Goal: Information Seeking & Learning: Find specific page/section

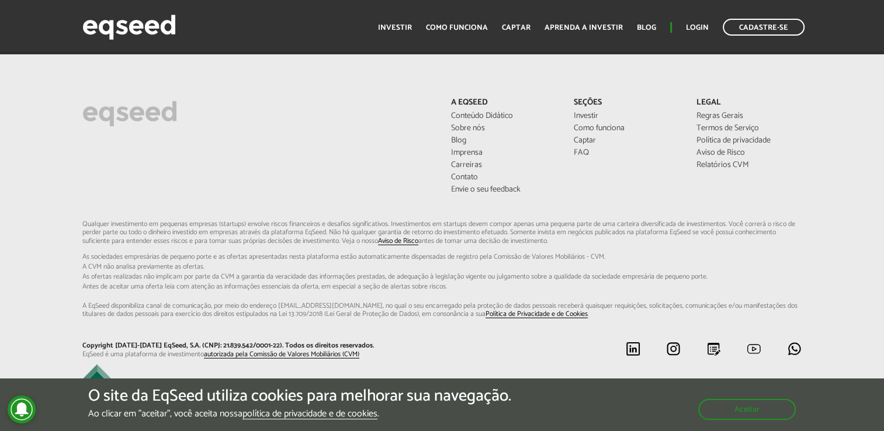
scroll to position [3259, 0]
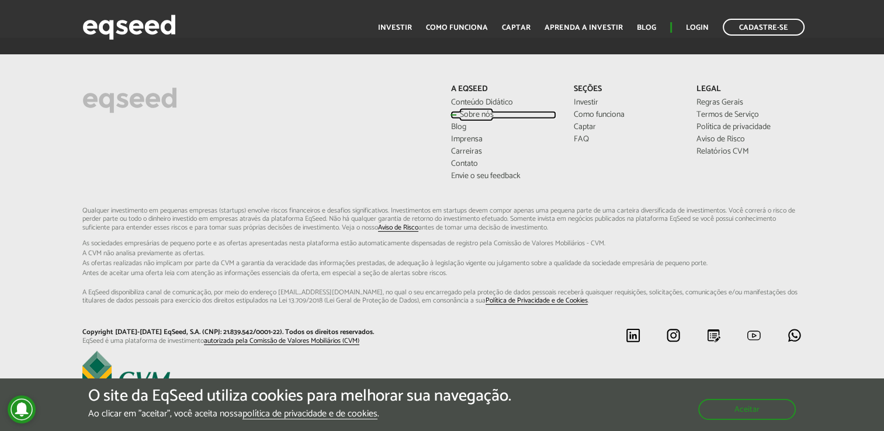
click at [472, 111] on link "Sobre nós" at bounding box center [502, 115] width 105 height 8
click at [779, 400] on button "Aceitar" at bounding box center [747, 409] width 95 height 19
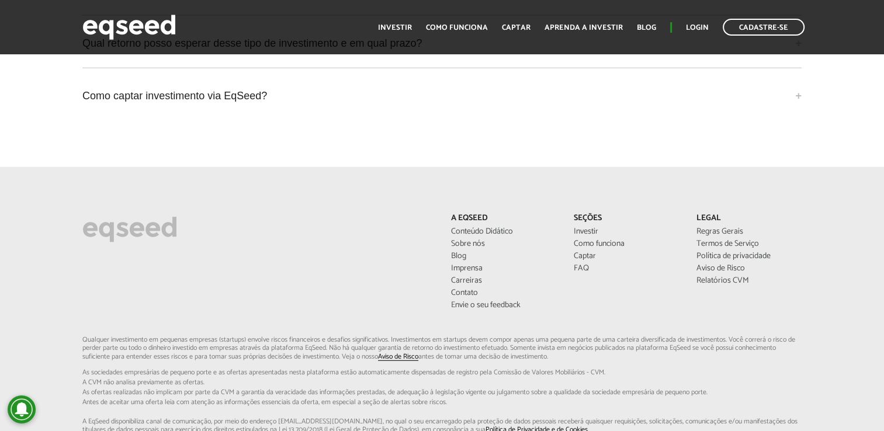
scroll to position [3084, 0]
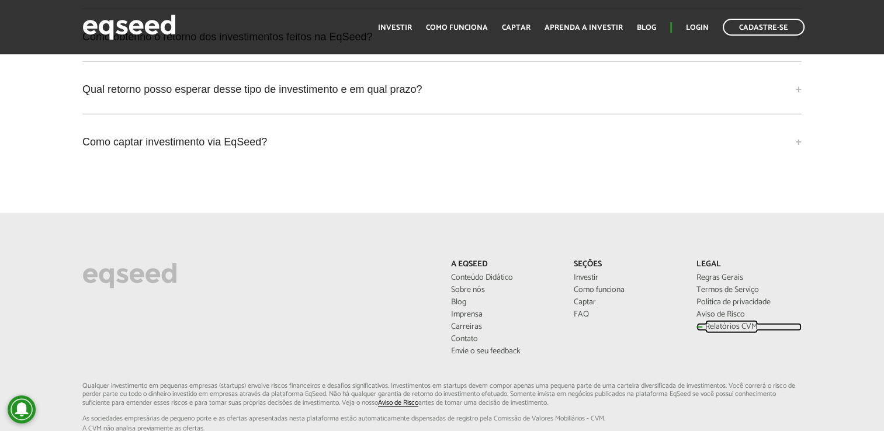
click at [731, 323] on link "Relatórios CVM" at bounding box center [748, 327] width 105 height 8
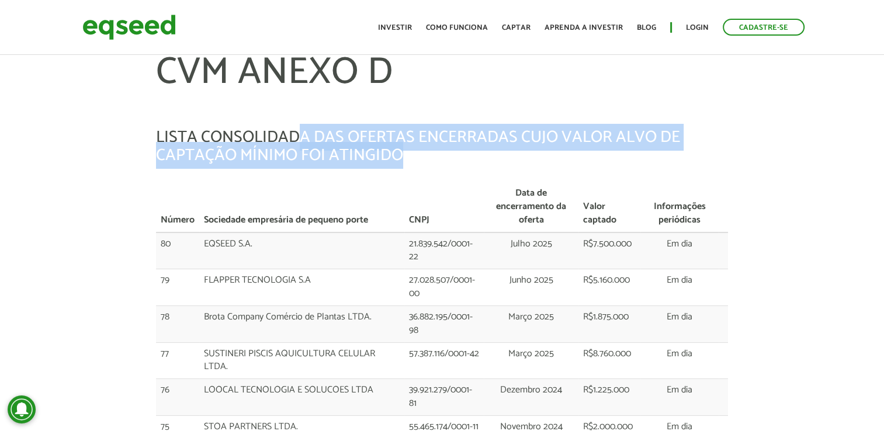
drag, startPoint x: 299, startPoint y: 129, endPoint x: 501, endPoint y: 169, distance: 205.5
drag, startPoint x: 501, startPoint y: 169, endPoint x: 430, endPoint y: 159, distance: 71.5
click at [430, 159] on h5 "LISTA CONSOLIDADA DAS OFERTAS ENCERRADAS CUJO VALOR ALVO DE CAPTAÇÃO MÍNIMO FOI…" at bounding box center [442, 147] width 572 height 36
click at [408, 151] on h5 "LISTA CONSOLIDADA DAS OFERTAS ENCERRADAS CUJO VALOR ALVO DE CAPTAÇÃO MÍNIMO FOI…" at bounding box center [442, 147] width 572 height 36
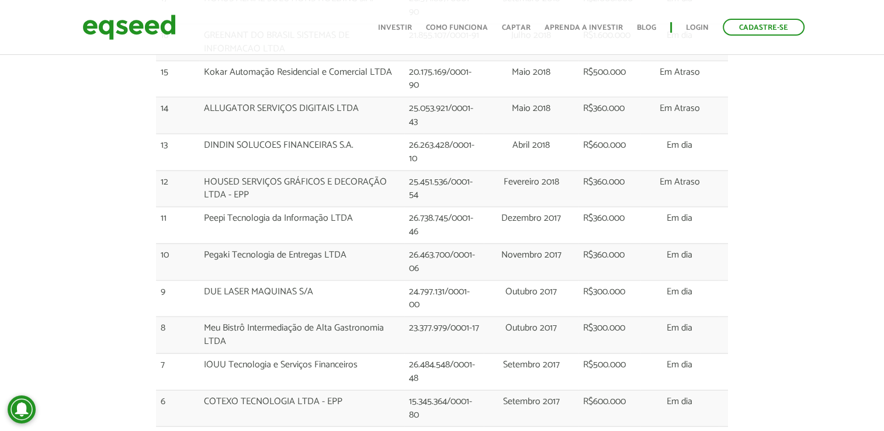
scroll to position [2454, 0]
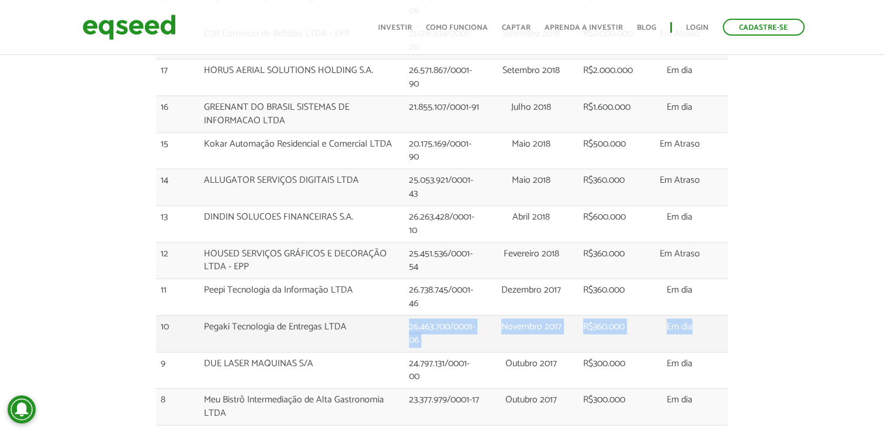
drag, startPoint x: 289, startPoint y: 242, endPoint x: 727, endPoint y: 261, distance: 438.5
click at [727, 315] on tr "10 Pegaki Tecnologia de Entregas LTDA 26.463.700/0001-06 Novembro 2017 R$360.00…" at bounding box center [442, 333] width 572 height 37
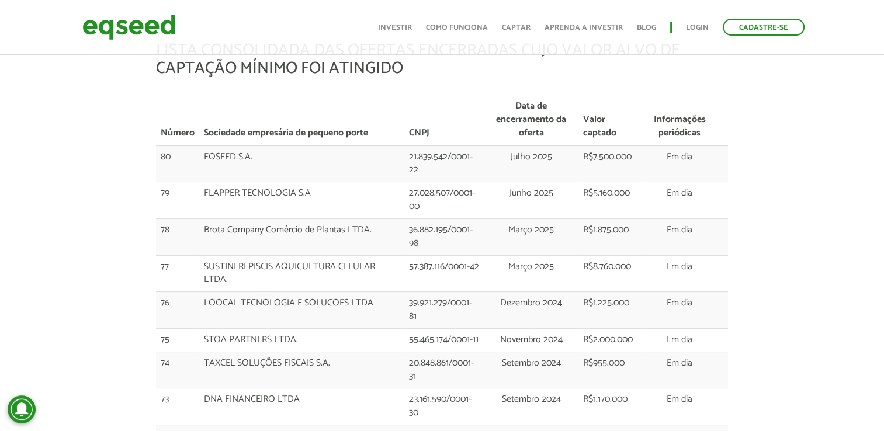
scroll to position [0, 0]
